Goal: Information Seeking & Learning: Learn about a topic

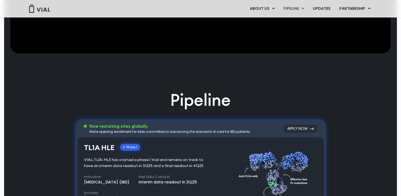
scroll to position [257, 0]
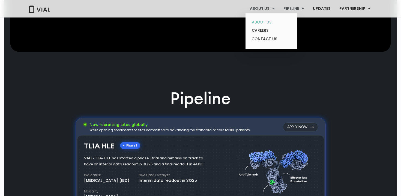
click at [266, 21] on link "ABOUT US" at bounding box center [271, 22] width 48 height 8
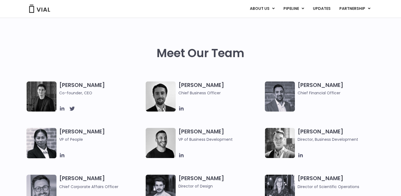
scroll to position [238, 0]
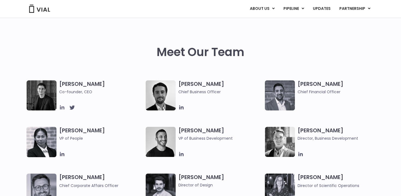
click at [61, 108] on icon at bounding box center [62, 107] width 6 height 6
click at [182, 107] on icon at bounding box center [181, 107] width 4 height 4
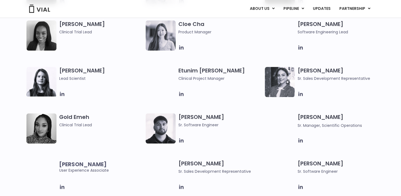
scroll to position [485, 0]
